Goal: Navigation & Orientation: Find specific page/section

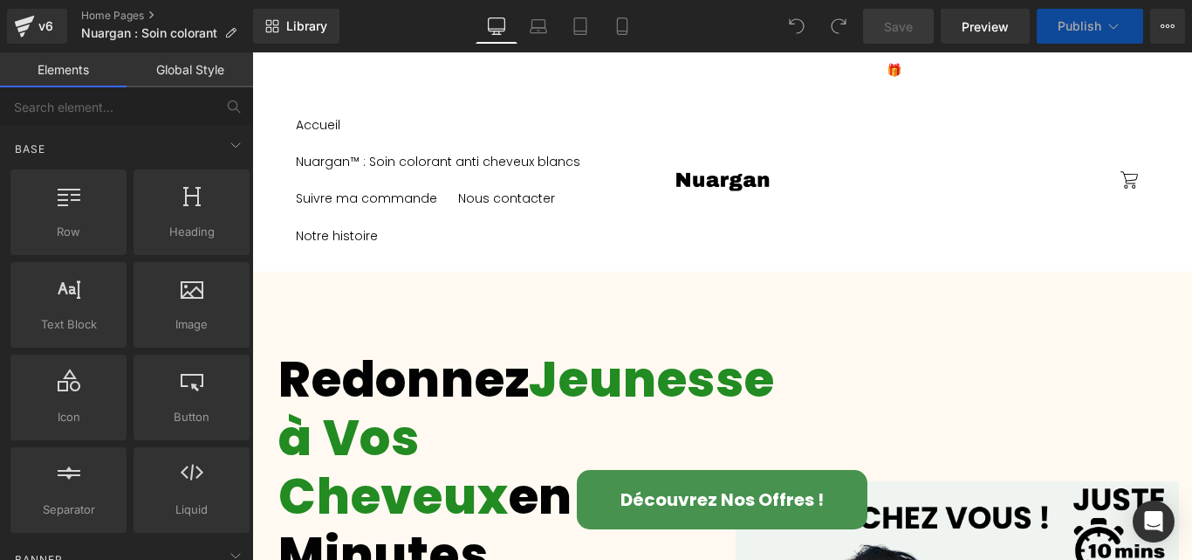
click at [709, 135] on header "Accueil Nuargan™ : Soin colorant anti cheveux blancs Suivre ma commande Nous co…" at bounding box center [722, 180] width 940 height 182
click at [716, 178] on img at bounding box center [722, 179] width 113 height 45
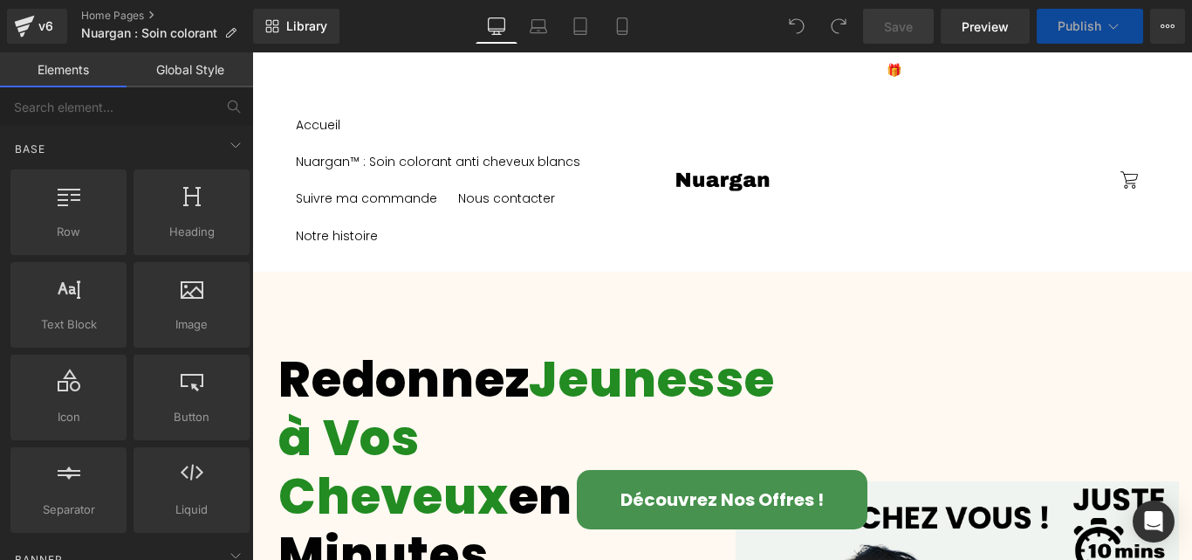
click at [716, 177] on img at bounding box center [722, 179] width 113 height 45
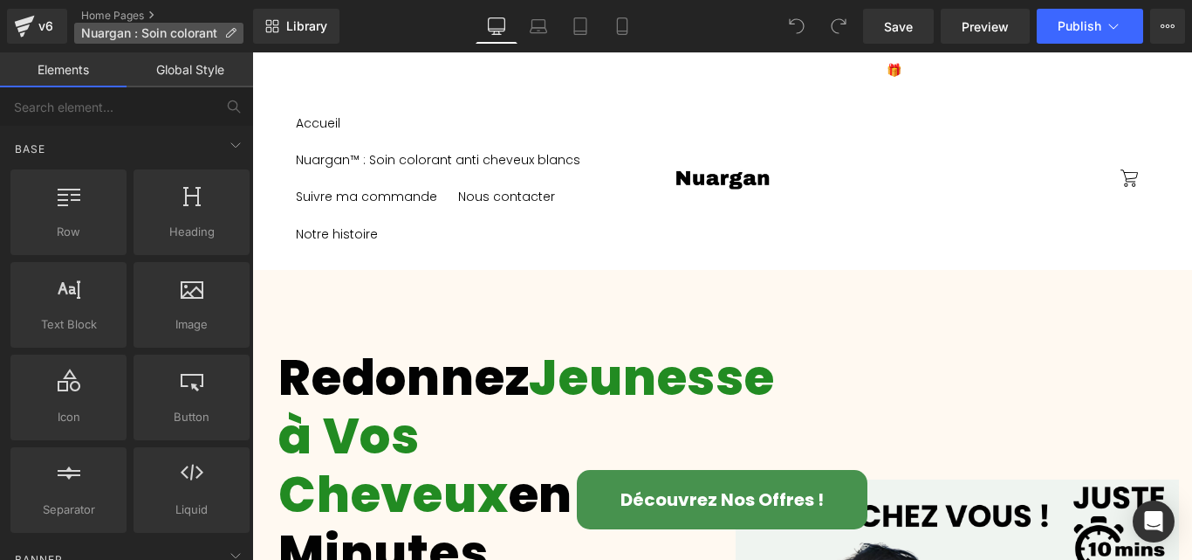
click at [135, 23] on p "Nuargan : Soin colorant" at bounding box center [158, 33] width 169 height 21
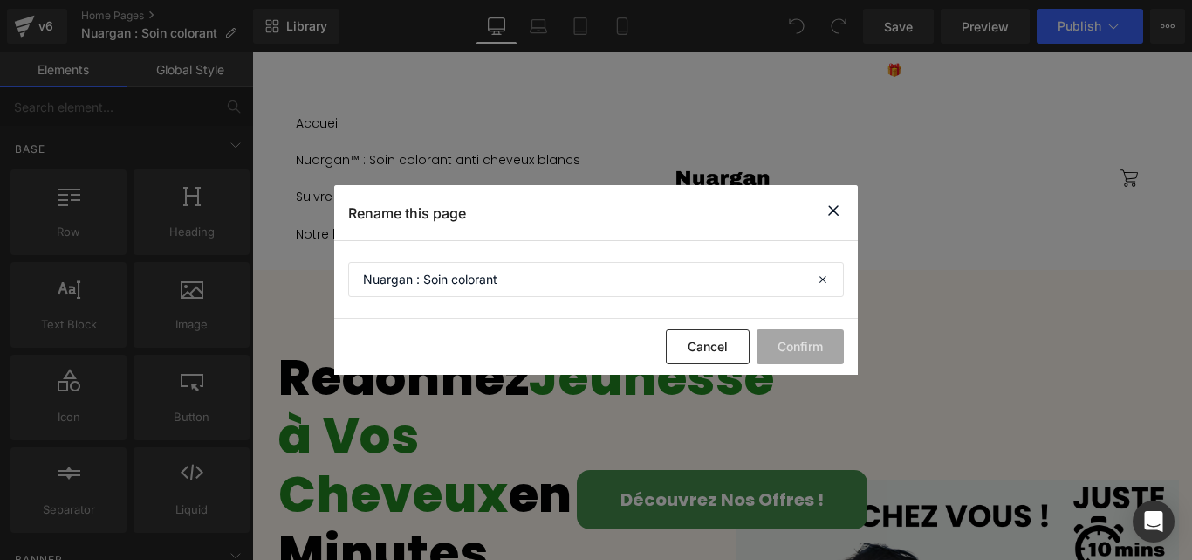
drag, startPoint x: 1185, startPoint y: 74, endPoint x: 1444, endPoint y: 86, distance: 258.6
click at [829, 211] on icon at bounding box center [833, 211] width 21 height 22
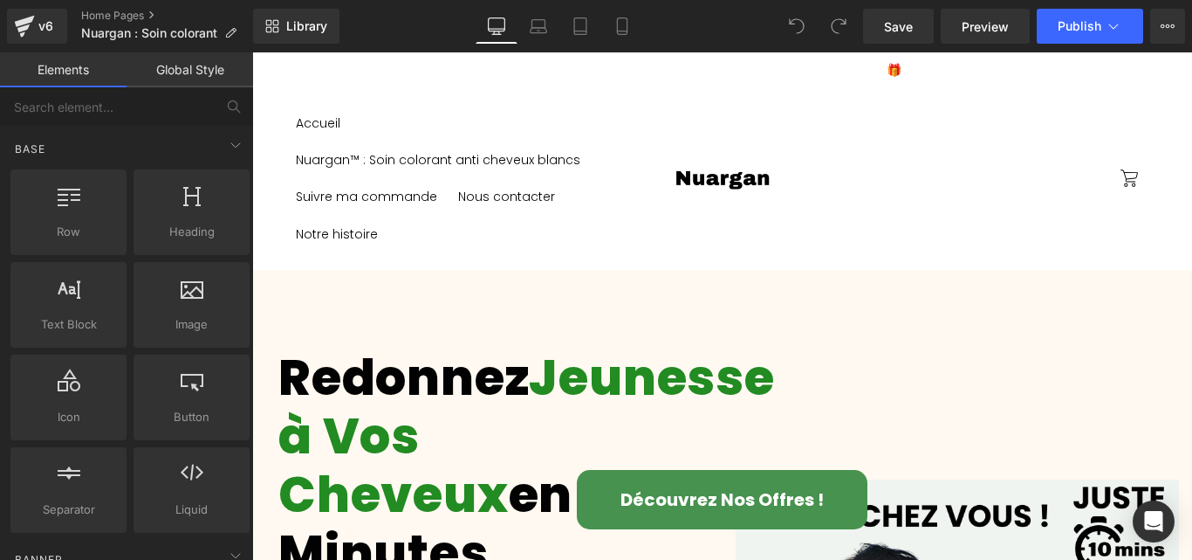
click at [829, 204] on header "Accueil Nuargan™ : Soin colorant anti cheveux blancs Suivre ma commande Nous co…" at bounding box center [722, 178] width 940 height 182
click at [1167, 30] on icon at bounding box center [1168, 26] width 14 height 14
click at [38, 24] on div "v6" at bounding box center [46, 26] width 22 height 23
